Goal: Navigation & Orientation: Find specific page/section

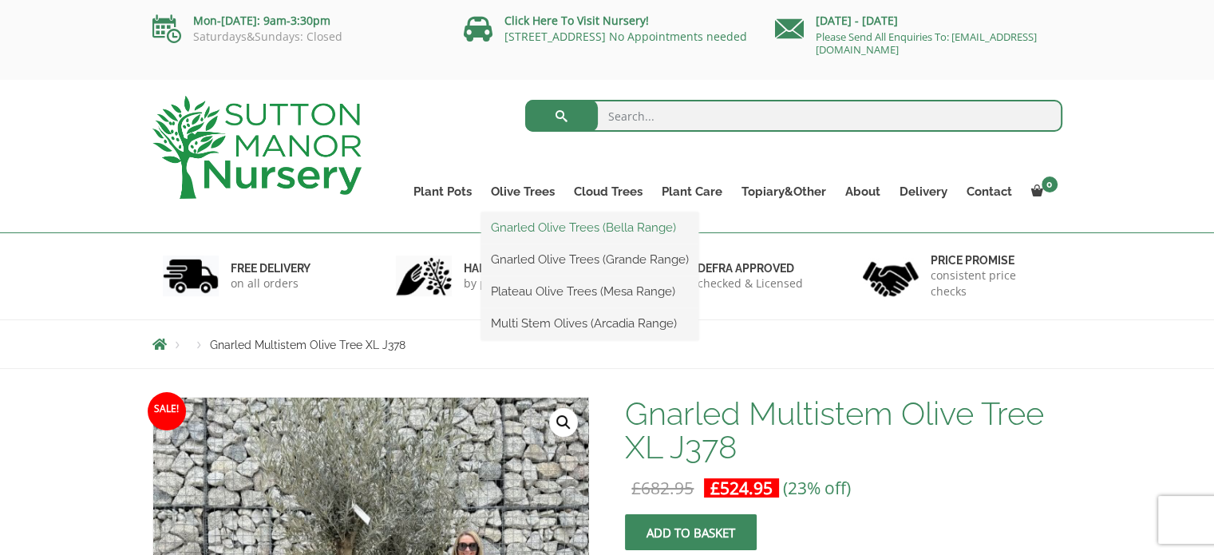
click at [536, 228] on link "Gnarled Olive Trees (Bella Range)" at bounding box center [589, 228] width 217 height 24
